Goal: Obtain resource: Download file/media

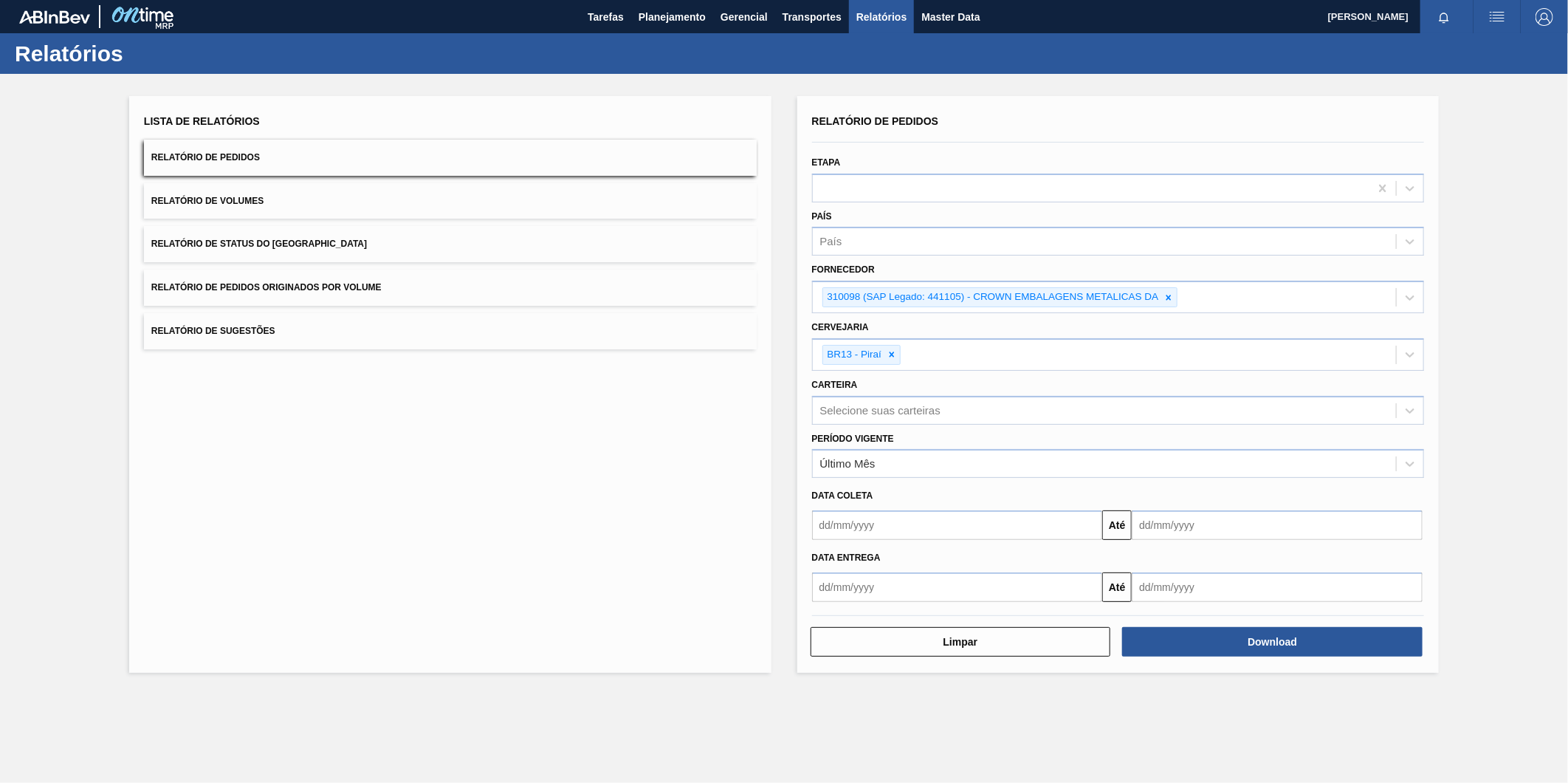
click at [1169, 294] on icon at bounding box center [1169, 297] width 5 height 5
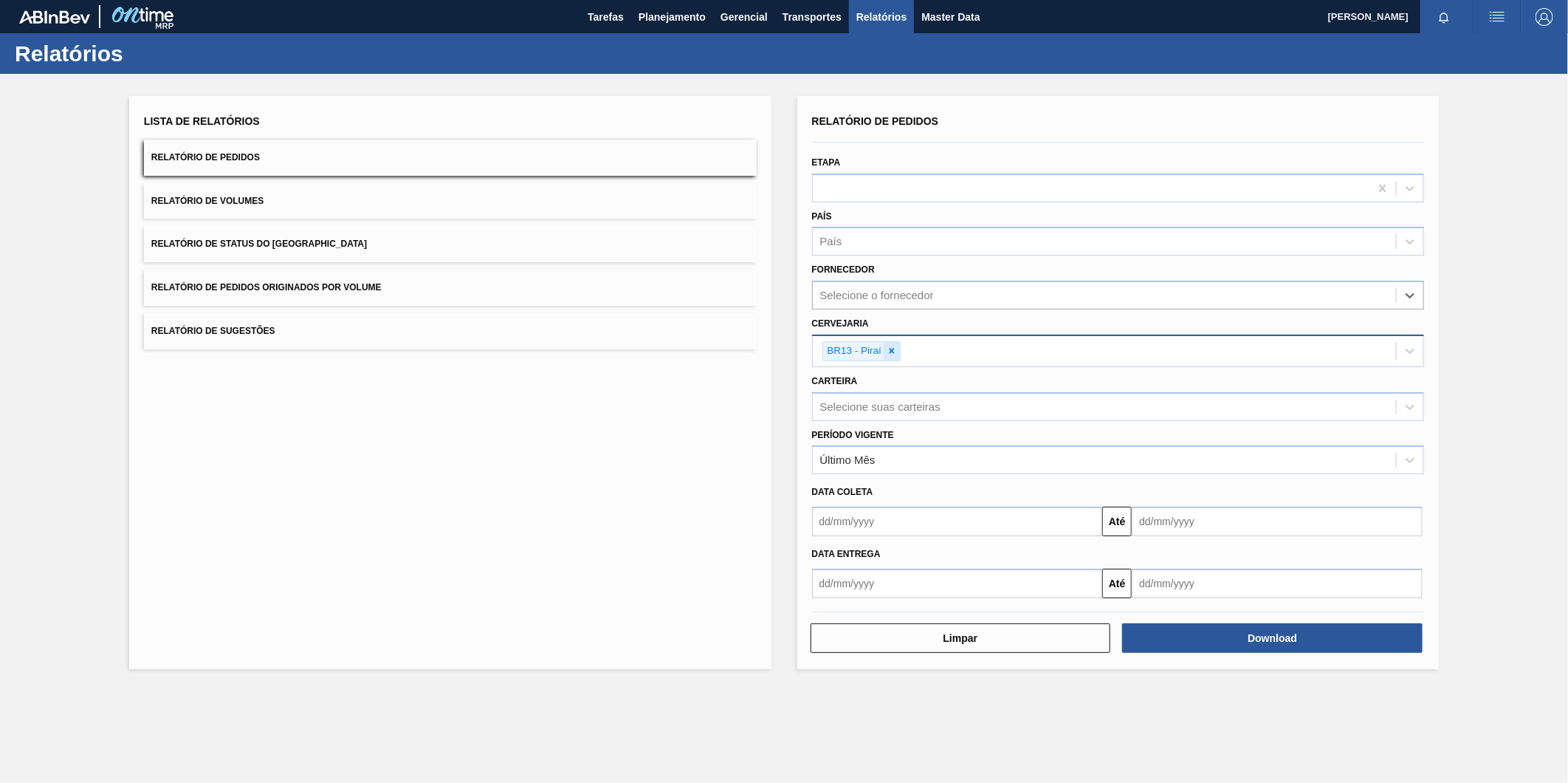
click at [890, 349] on icon at bounding box center [892, 351] width 5 height 5
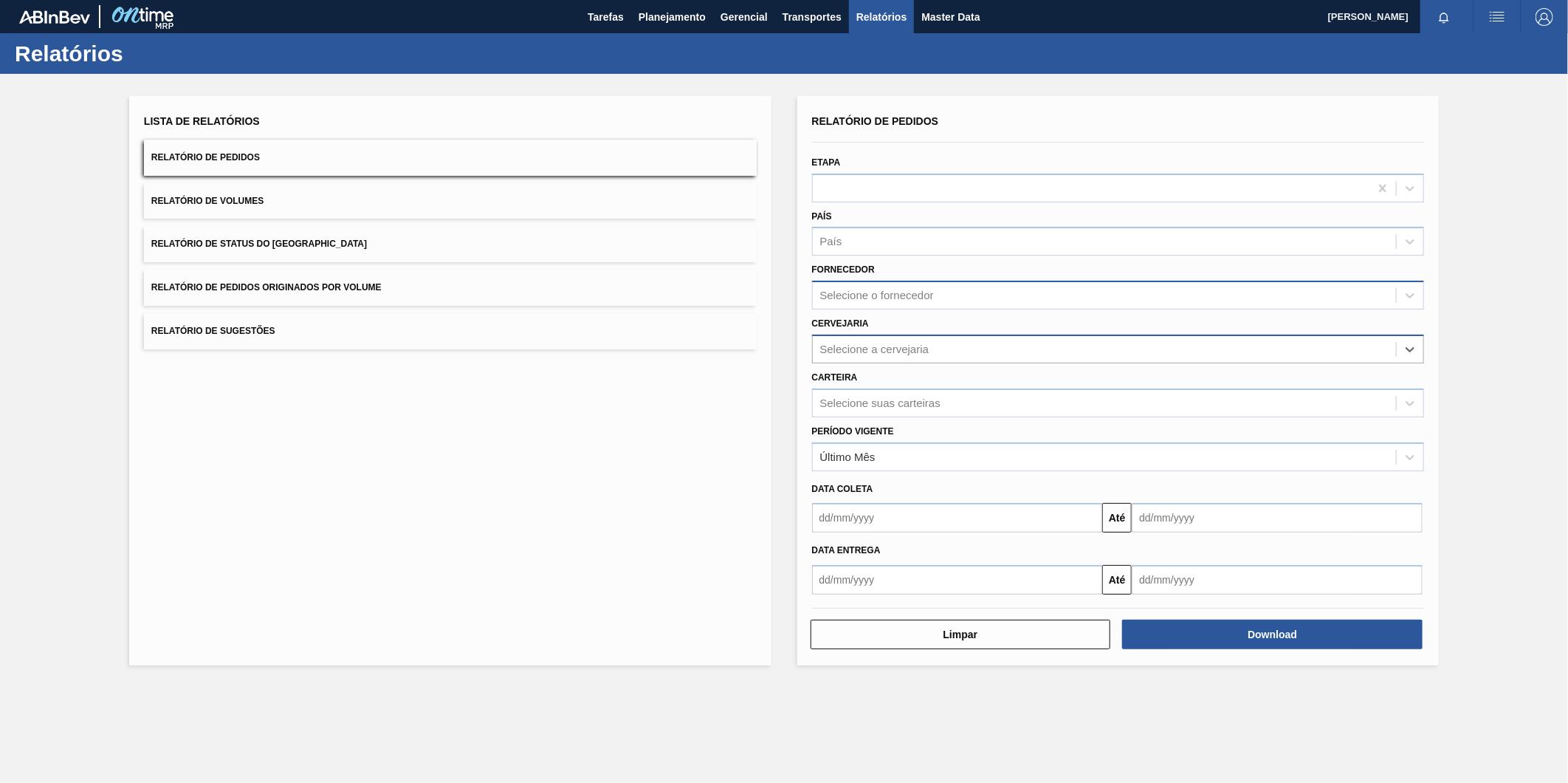
click at [875, 281] on div "Selecione o fornecedor" at bounding box center [1118, 295] width 613 height 29
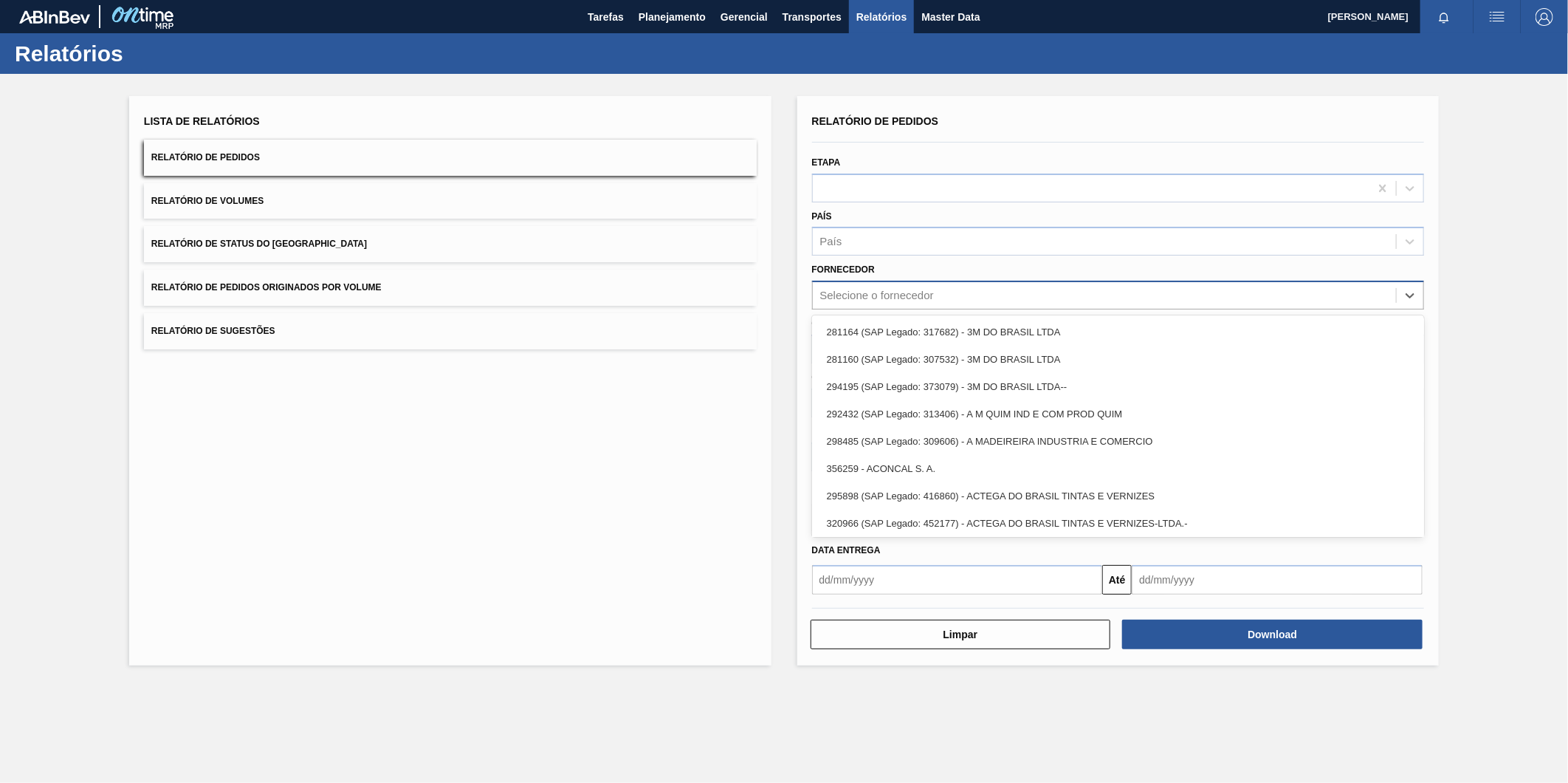
paste input "289877"
type input "289877"
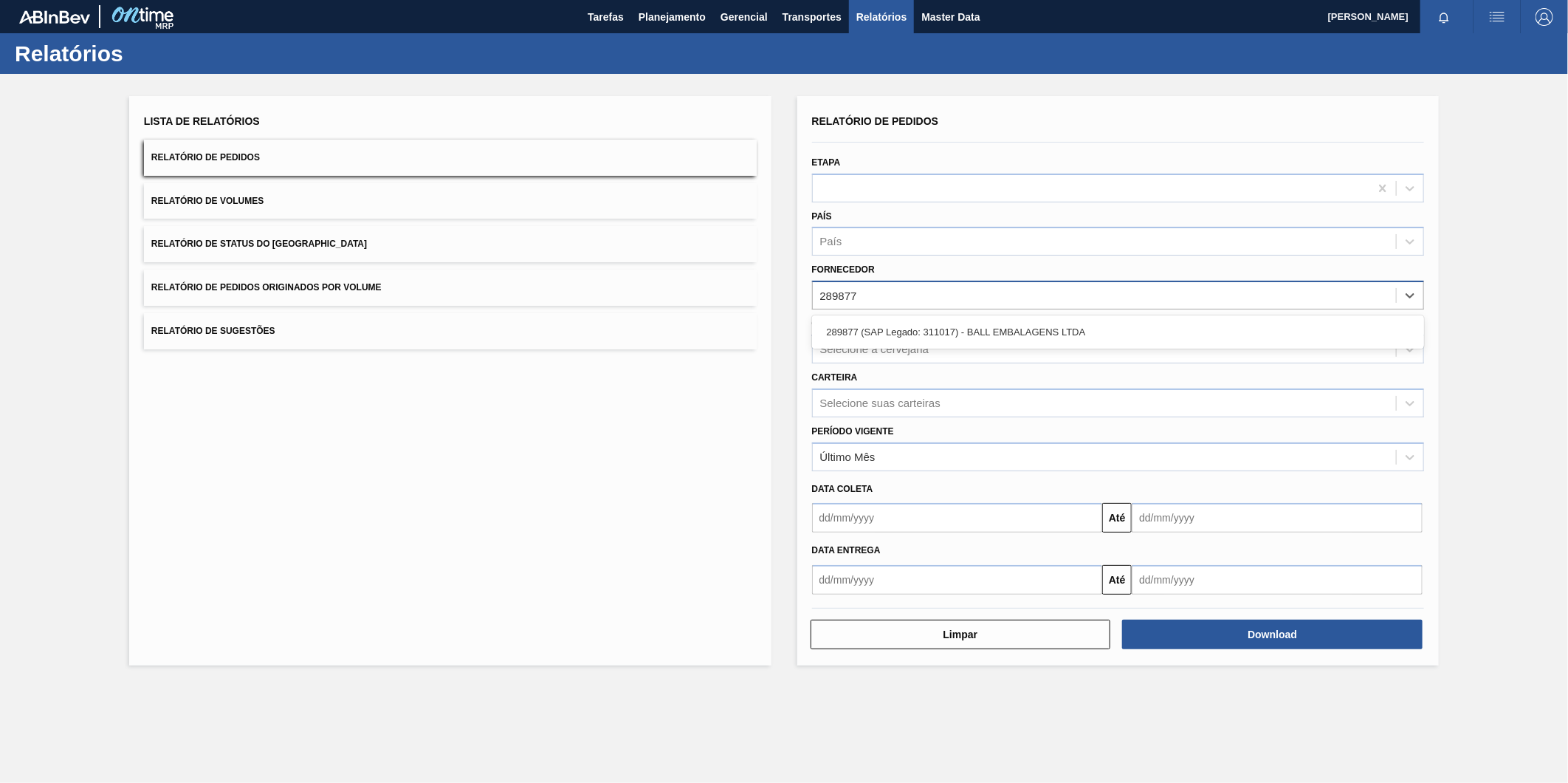
click at [925, 330] on div "289877 (SAP Legado: 311017) - BALL EMBALAGENS LTDA" at bounding box center [1118, 331] width 613 height 27
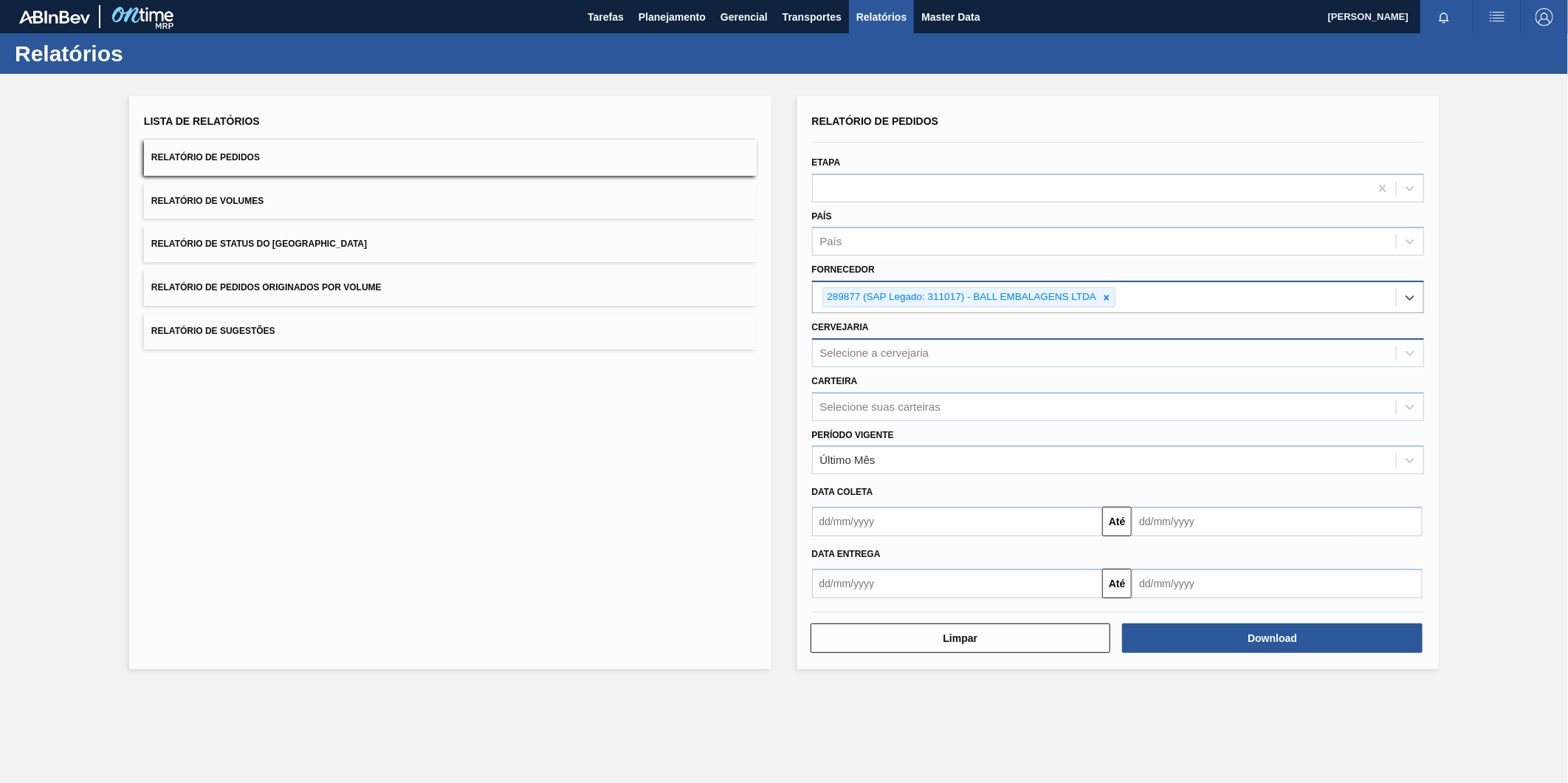
click at [877, 347] on div "Selecione a cervejaria" at bounding box center [874, 352] width 109 height 13
click at [879, 333] on div "Cervejaria option BR13 - [GEOGRAPHIC_DATA], deselected. Select is focused ,type…" at bounding box center [1118, 342] width 613 height 50
click at [875, 347] on div "Selecione a cervejaria" at bounding box center [874, 352] width 109 height 13
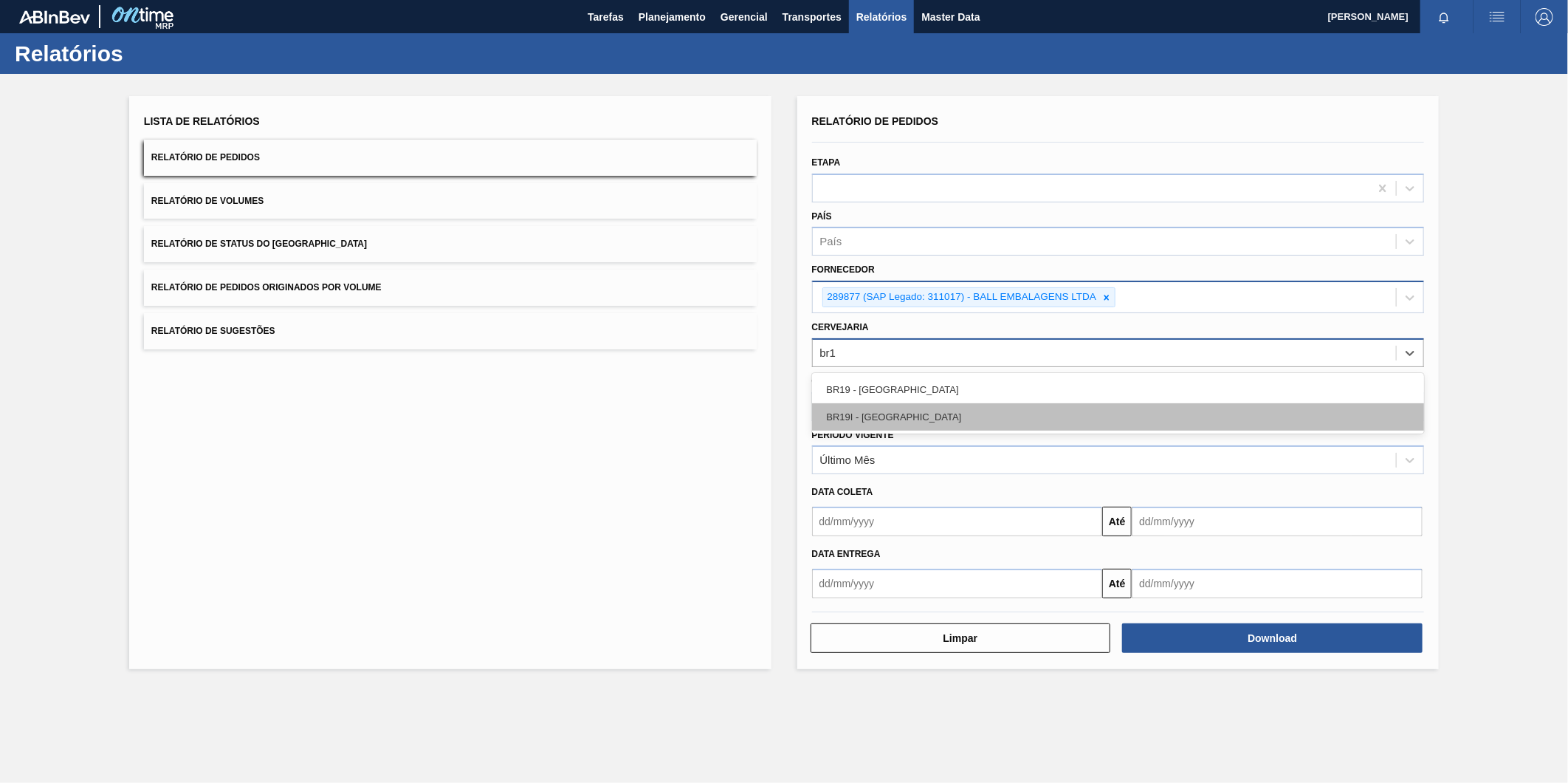
type input "br19"
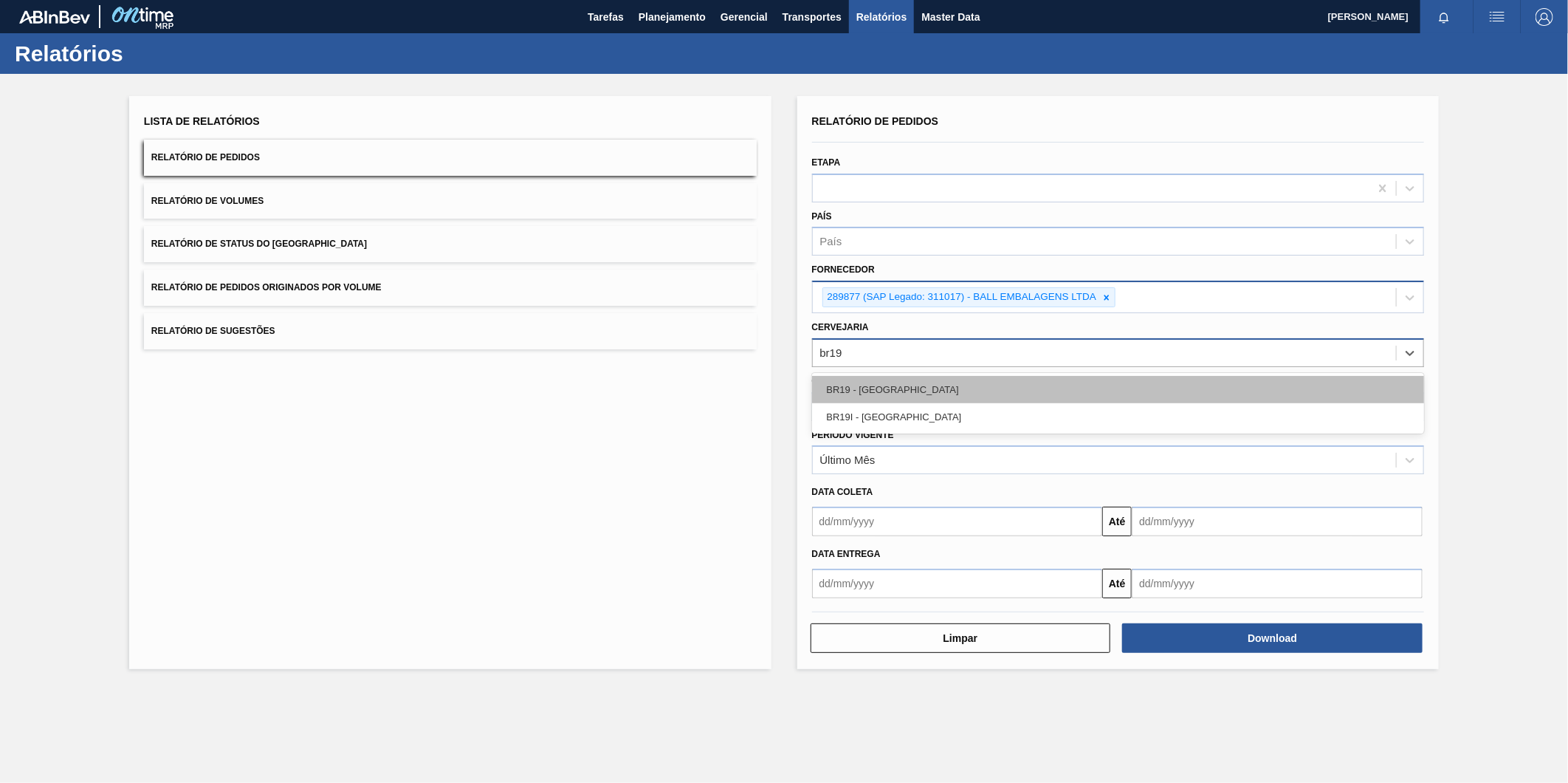
click at [898, 386] on div "BR19 - [GEOGRAPHIC_DATA]" at bounding box center [1118, 389] width 613 height 27
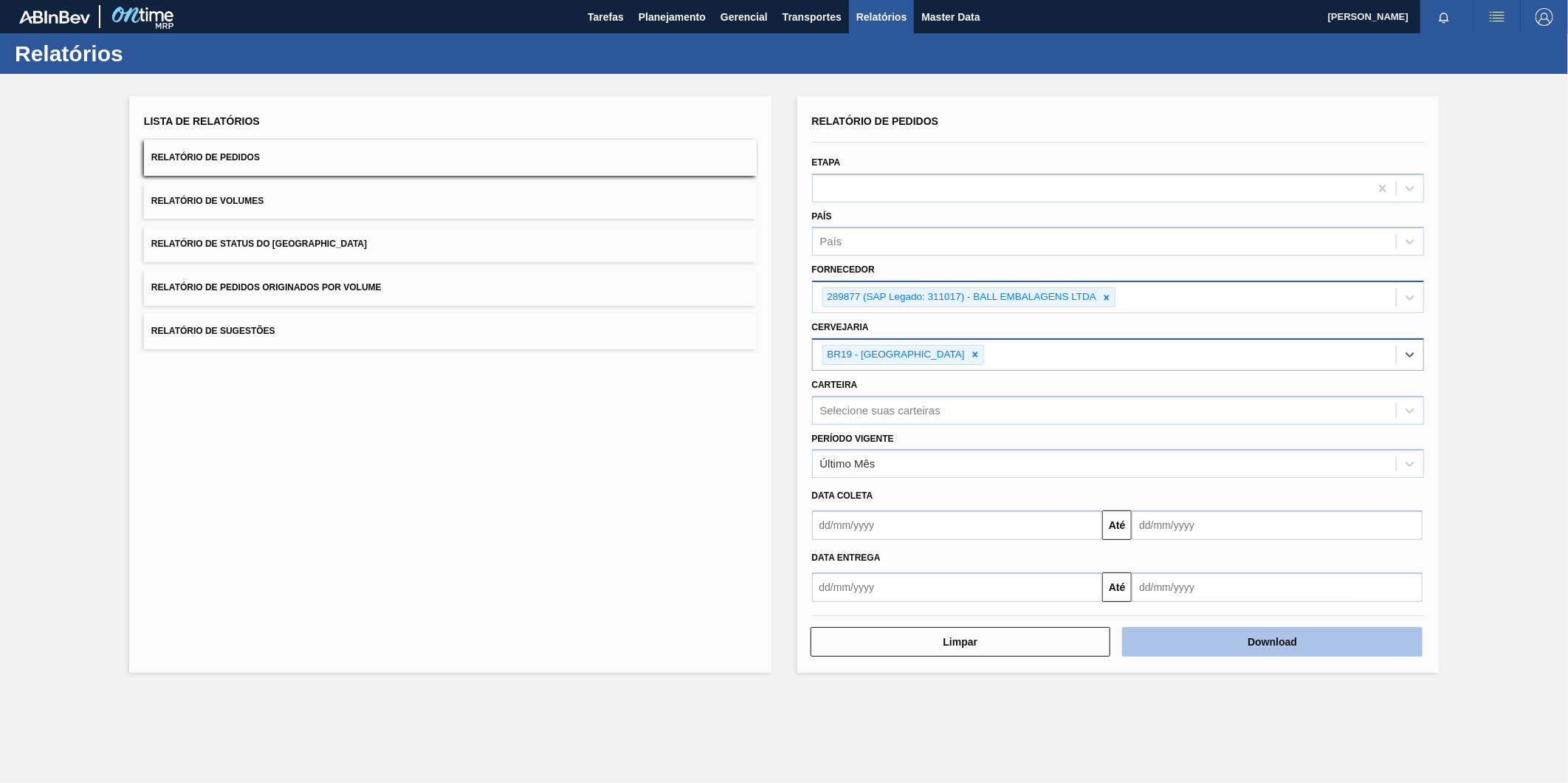
click at [1259, 637] on button "Download" at bounding box center [1271, 641] width 300 height 29
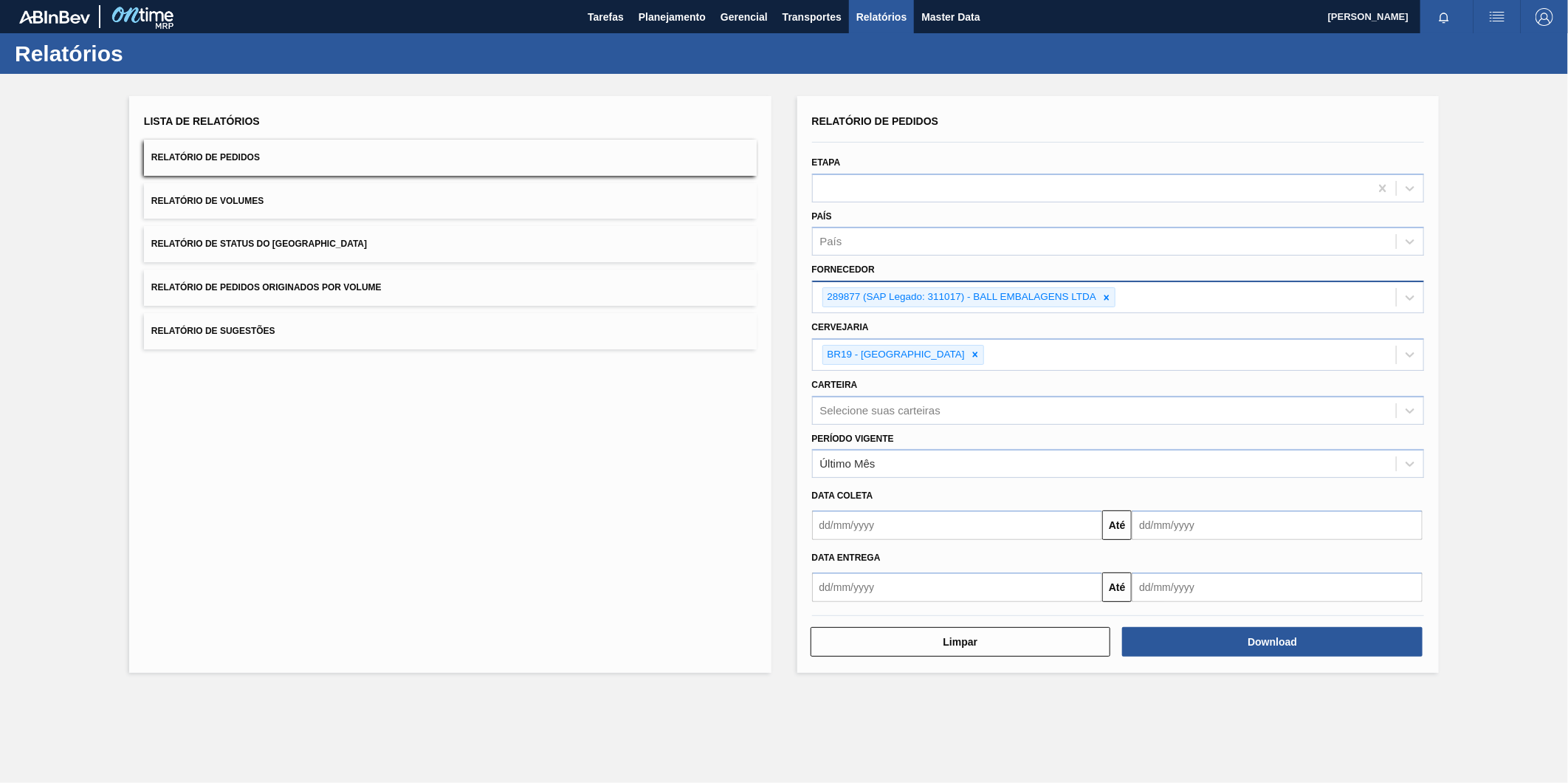
drag, startPoint x: 1039, startPoint y: 348, endPoint x: 1418, endPoint y: 89, distance: 459.0
click at [1418, 89] on div "Lista de Relatórios Relatório de Pedidos Relatório de Volumes Relatório de Stat…" at bounding box center [784, 383] width 1568 height 617
